Goal: Communication & Community: Answer question/provide support

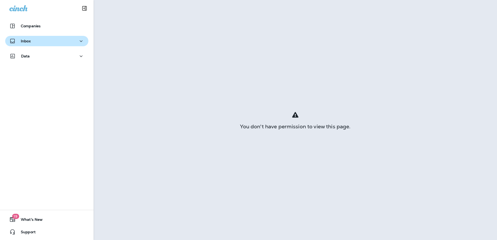
click at [35, 42] on div "Inbox" at bounding box center [46, 41] width 75 height 6
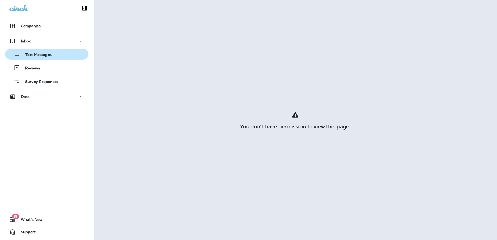
click at [38, 53] on p "Text Messages" at bounding box center [35, 54] width 31 height 5
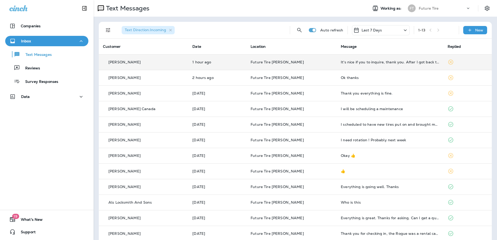
click at [372, 63] on div "It's nice if you to inquire, thank you. After I got back to [US_STATE], I sold …" at bounding box center [390, 62] width 98 height 4
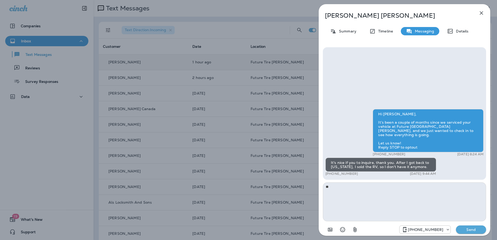
type textarea "*"
click at [419, 190] on textarea "**********" at bounding box center [404, 201] width 163 height 39
type textarea "**********"
click at [473, 229] on p "Send" at bounding box center [471, 229] width 22 height 5
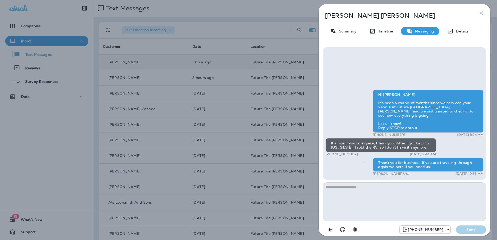
click at [482, 14] on icon "button" at bounding box center [481, 12] width 3 height 3
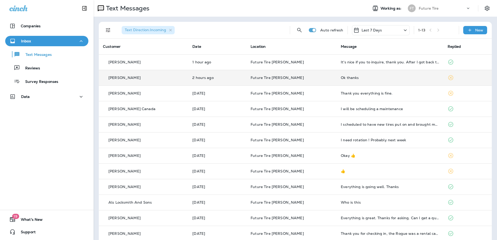
click at [385, 76] on div "Ok thanks" at bounding box center [390, 78] width 98 height 4
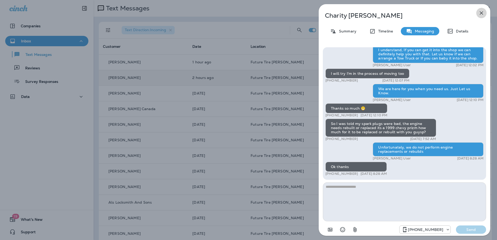
click at [480, 12] on icon "button" at bounding box center [481, 13] width 6 height 6
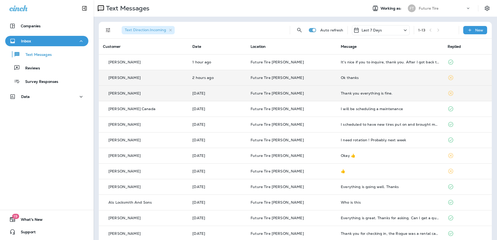
click at [397, 92] on div "Thank you everything is fine." at bounding box center [390, 93] width 98 height 4
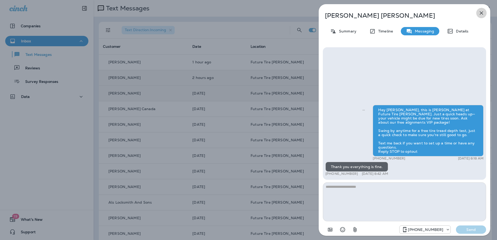
click at [479, 12] on icon "button" at bounding box center [481, 13] width 6 height 6
